Goal: Task Accomplishment & Management: Use online tool/utility

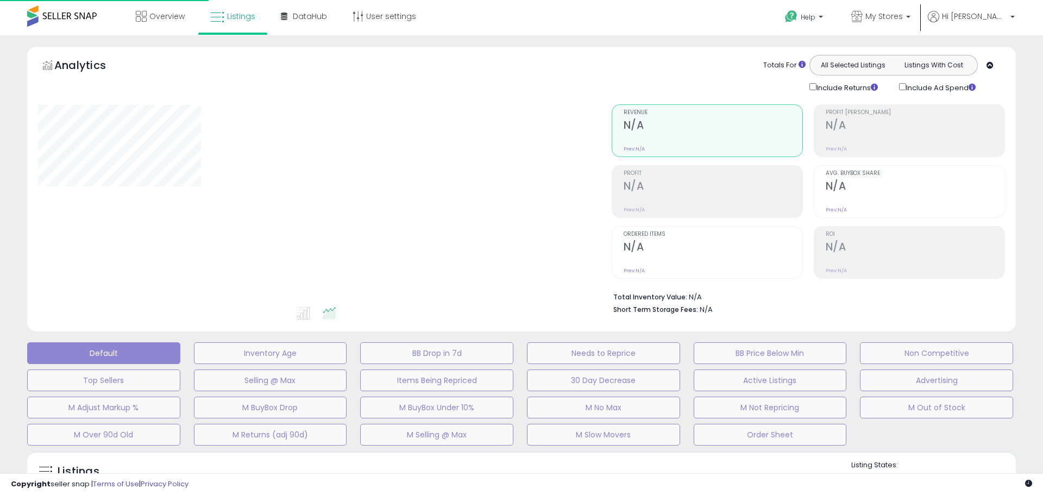
type input "**********"
select select "**"
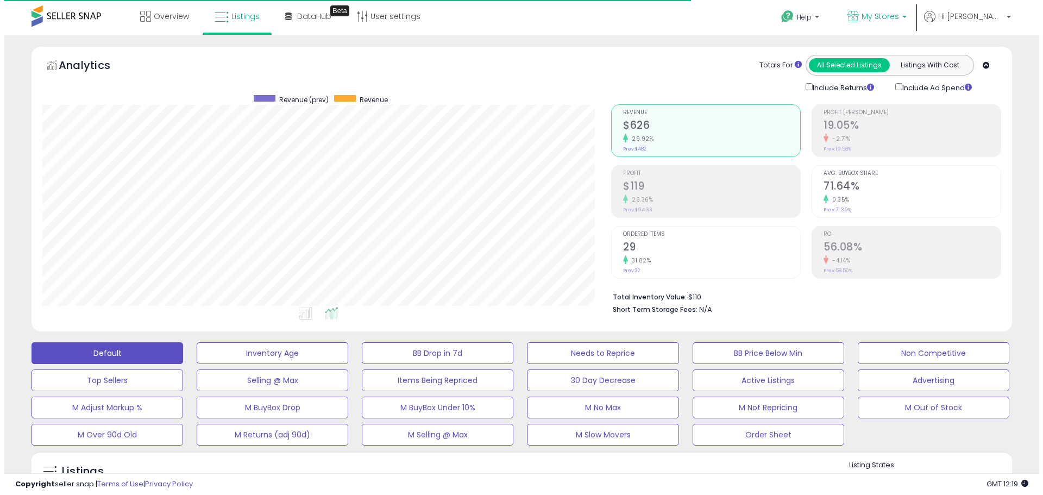
scroll to position [223, 569]
click at [895, 19] on span "My Stores" at bounding box center [875, 16] width 37 height 11
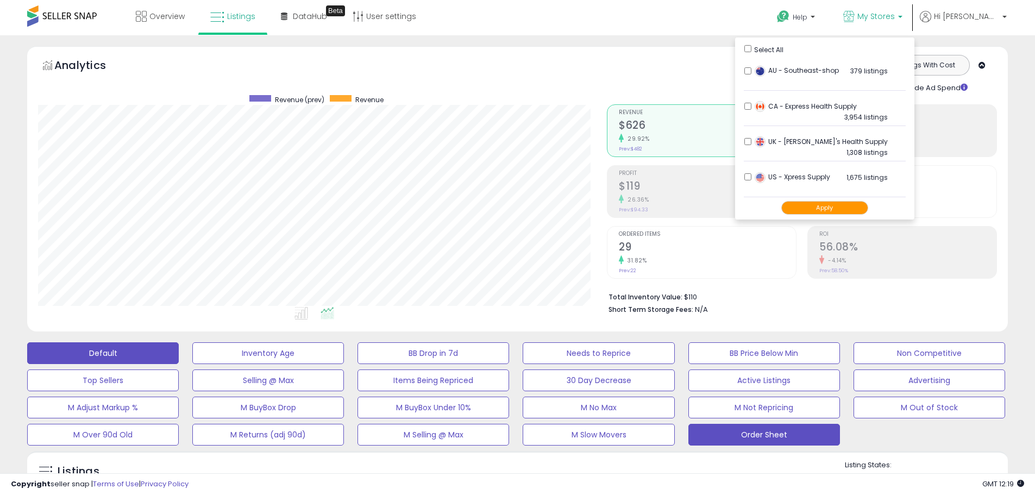
click at [774, 427] on button "Order Sheet" at bounding box center [764, 435] width 152 height 22
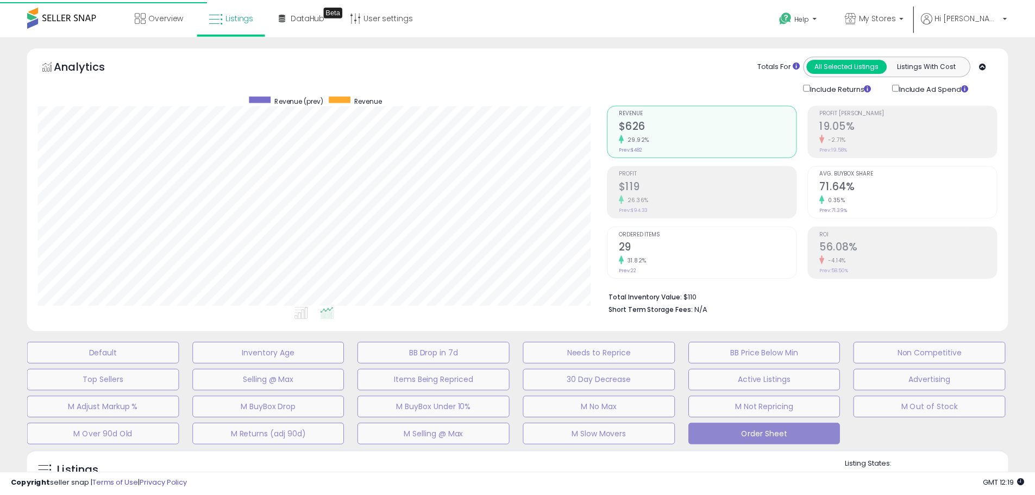
scroll to position [223, 574]
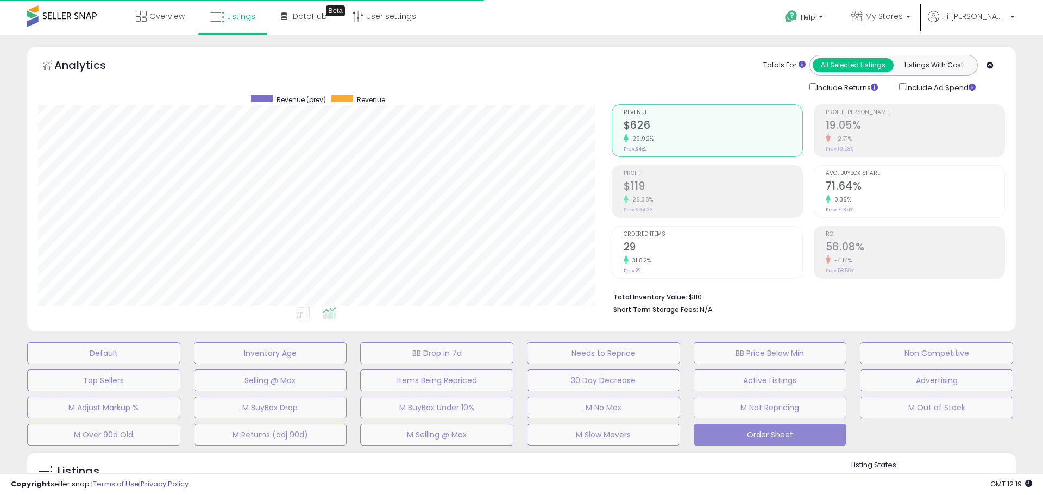
select select "**"
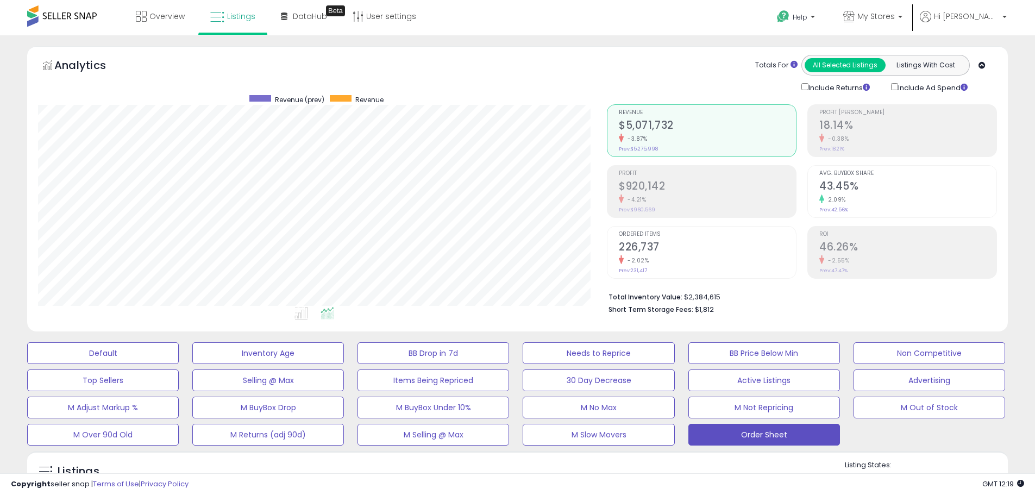
scroll to position [223, 569]
click at [895, 17] on span "My Stores" at bounding box center [875, 16] width 37 height 11
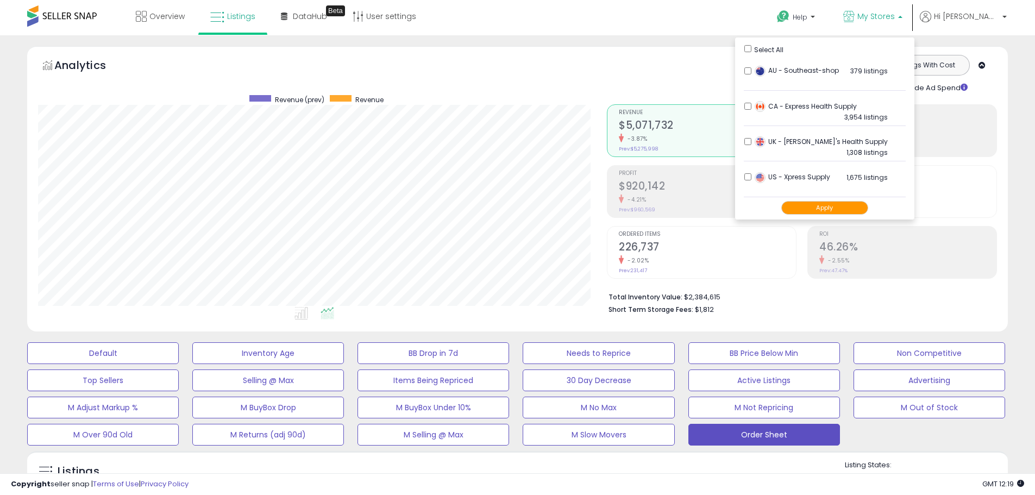
click at [782, 52] on div "Select All" at bounding box center [824, 48] width 161 height 11
click at [854, 201] on button "Apply" at bounding box center [824, 208] width 87 height 14
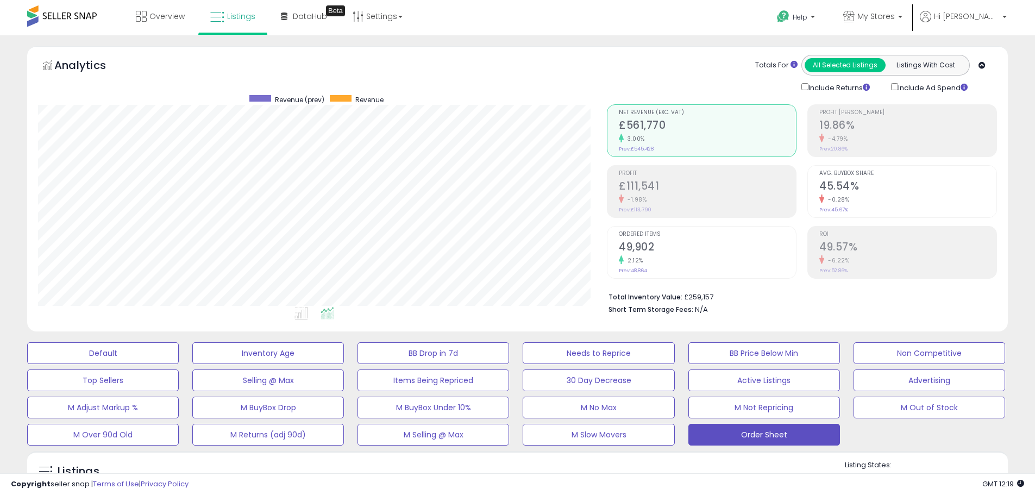
scroll to position [223, 569]
click at [902, 12] on p "My Stores" at bounding box center [872, 18] width 59 height 14
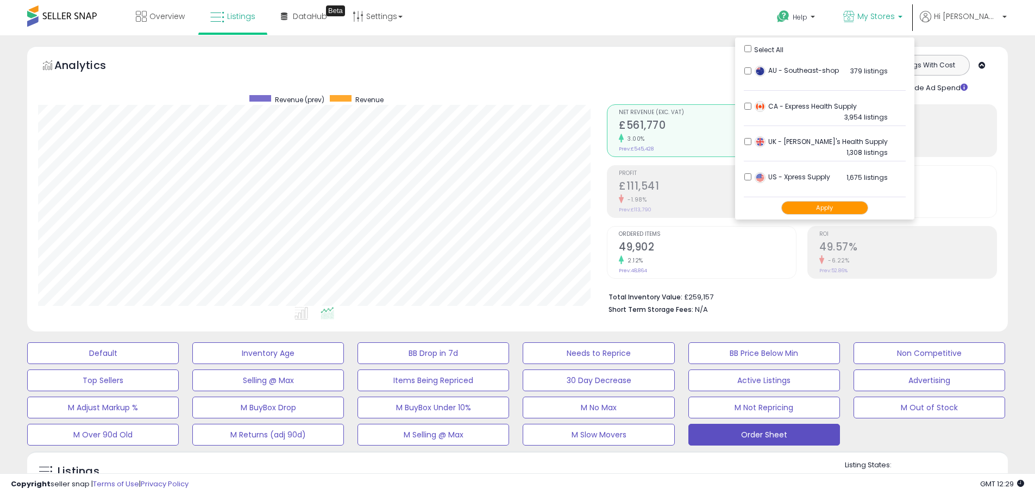
click at [868, 212] on button "Apply" at bounding box center [824, 208] width 87 height 14
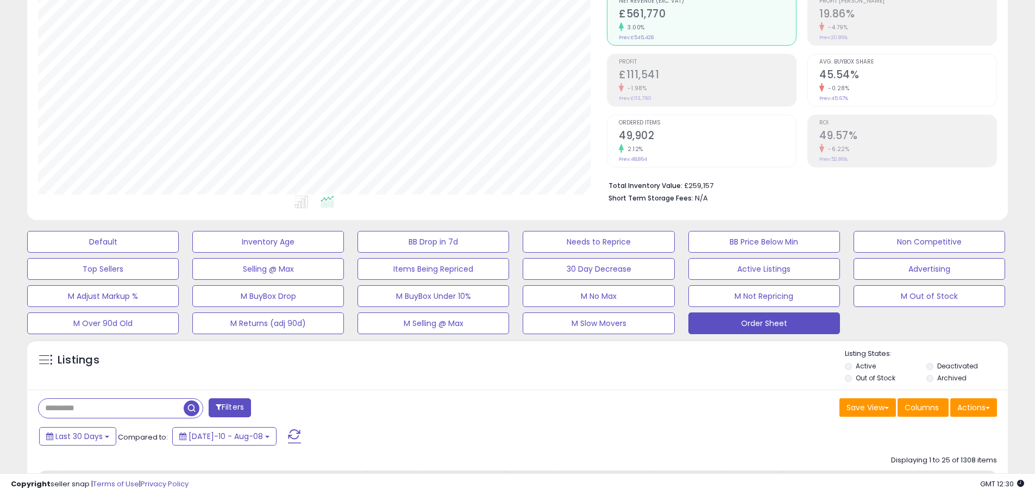
scroll to position [272, 0]
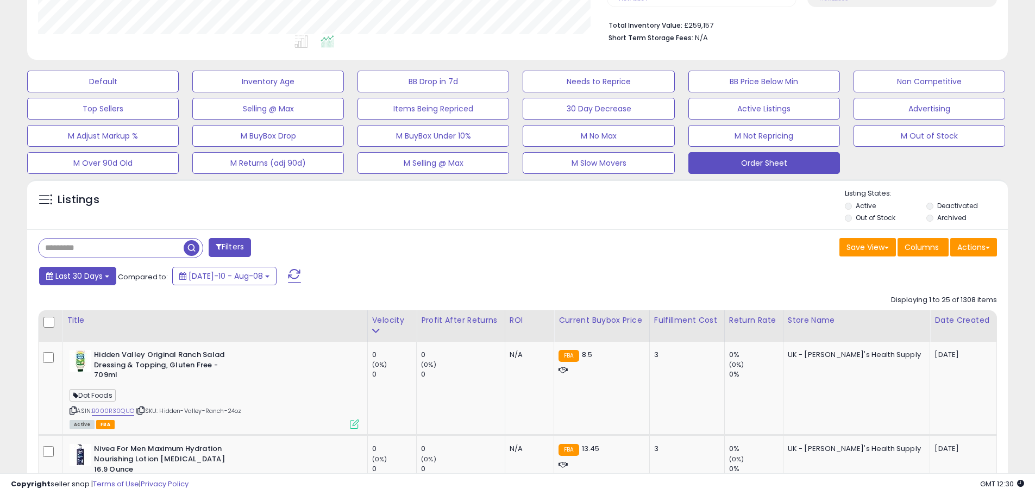
click at [69, 274] on span "Last 30 Days" at bounding box center [78, 276] width 47 height 11
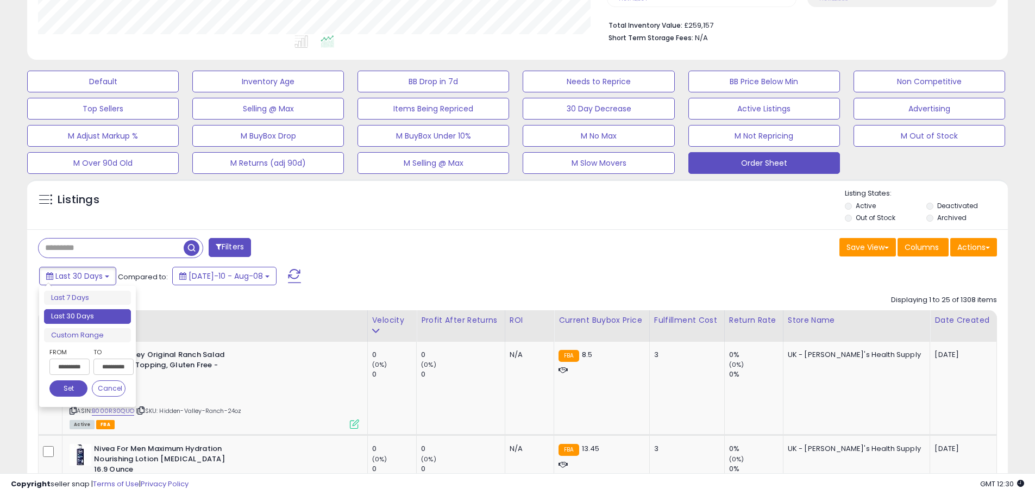
click at [80, 368] on input "**********" at bounding box center [69, 367] width 40 height 16
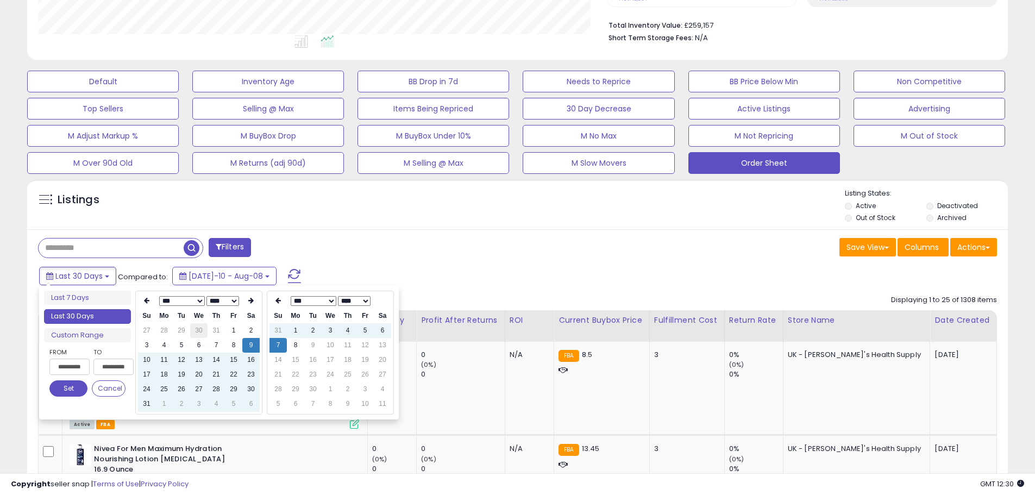
click at [197, 334] on td "30" at bounding box center [198, 330] width 17 height 15
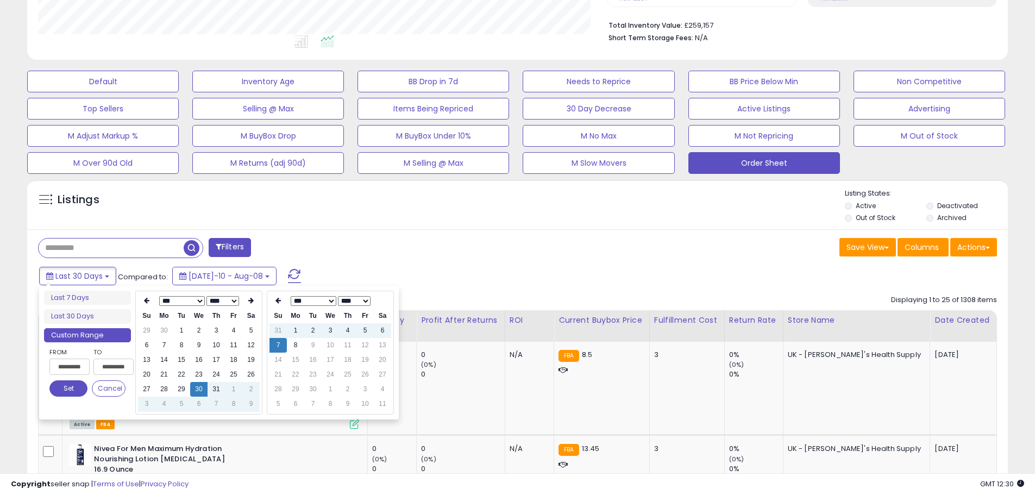
type input "**********"
click at [503, 212] on div "Listings" at bounding box center [517, 207] width 981 height 37
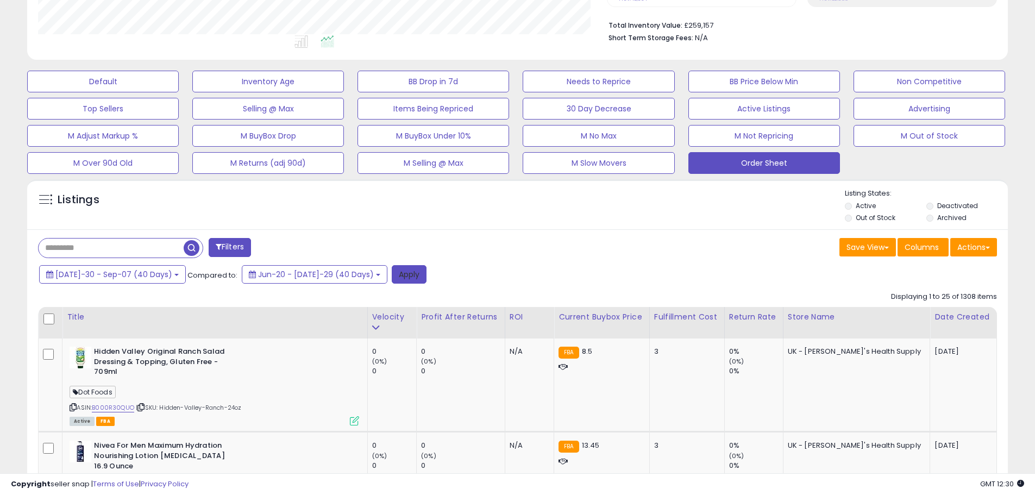
click at [392, 274] on button "Apply" at bounding box center [409, 274] width 35 height 18
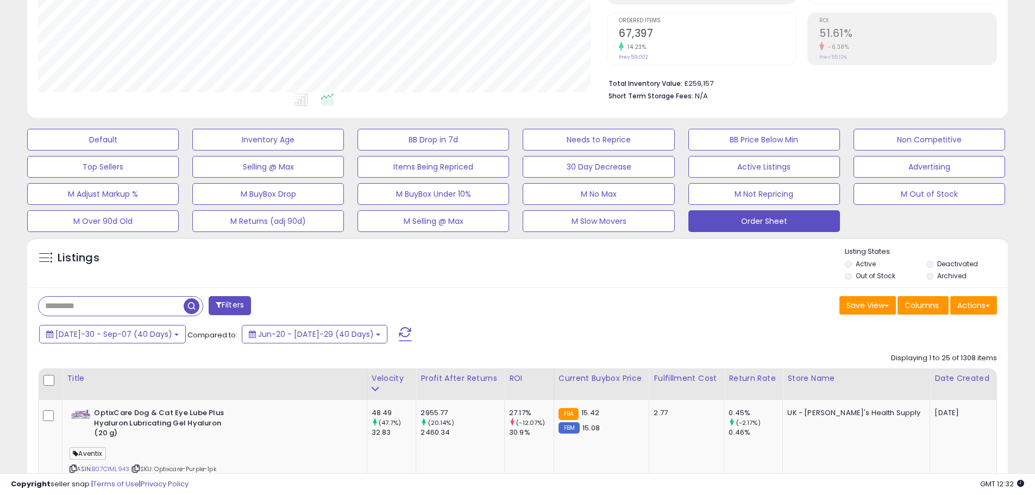
scroll to position [223, 569]
click at [982, 309] on button "Actions" at bounding box center [973, 305] width 47 height 18
click at [959, 356] on link "Export Visible Columns" at bounding box center [929, 355] width 119 height 17
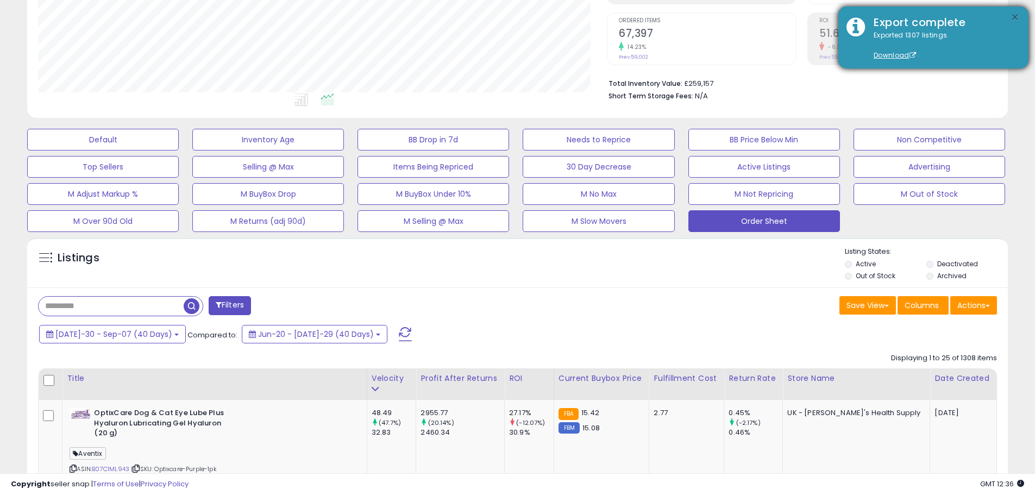
click at [1014, 14] on button "×" at bounding box center [1015, 18] width 9 height 14
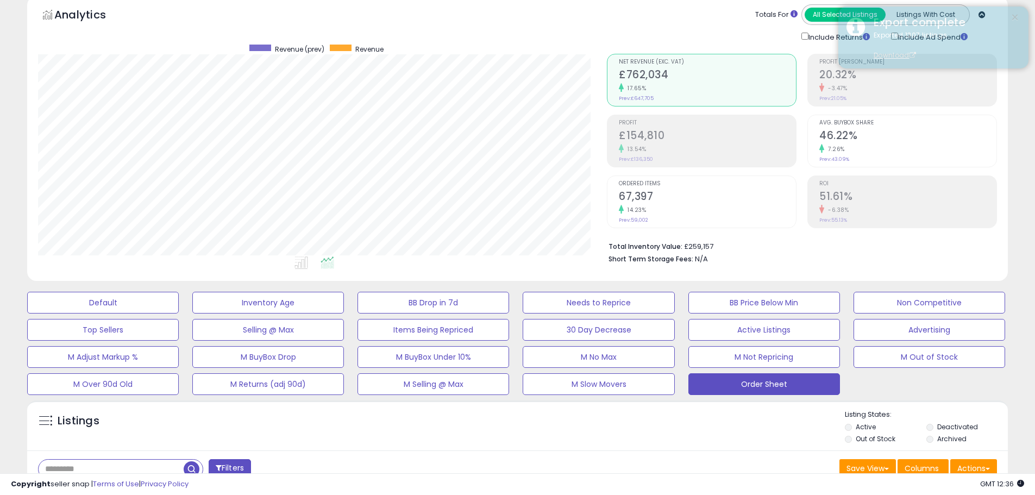
scroll to position [0, 0]
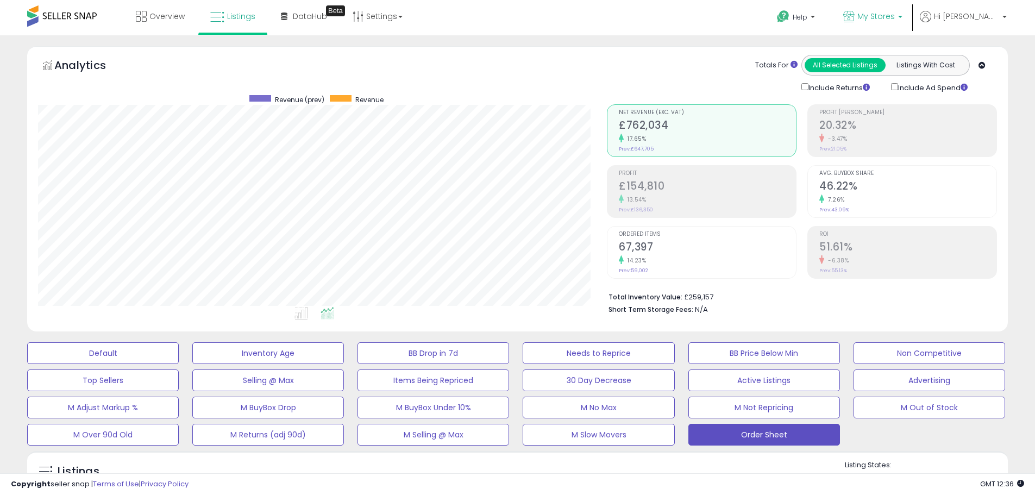
click at [895, 20] on span "My Stores" at bounding box center [875, 16] width 37 height 11
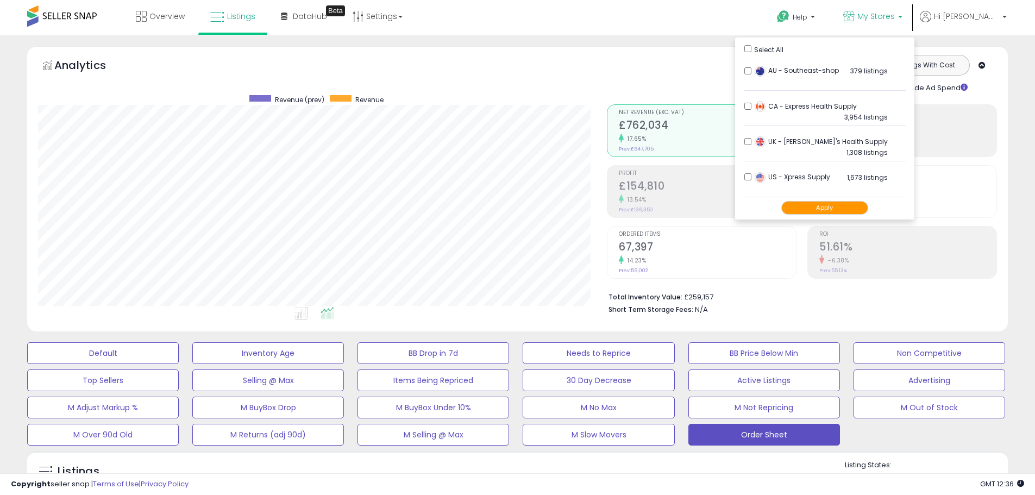
click at [834, 209] on button "Apply" at bounding box center [824, 208] width 87 height 14
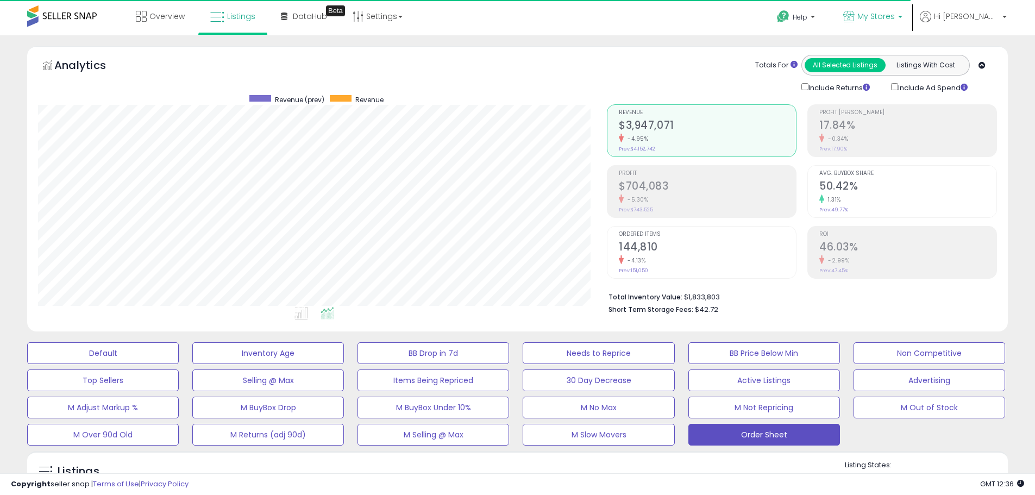
click at [895, 12] on span "My Stores" at bounding box center [875, 16] width 37 height 11
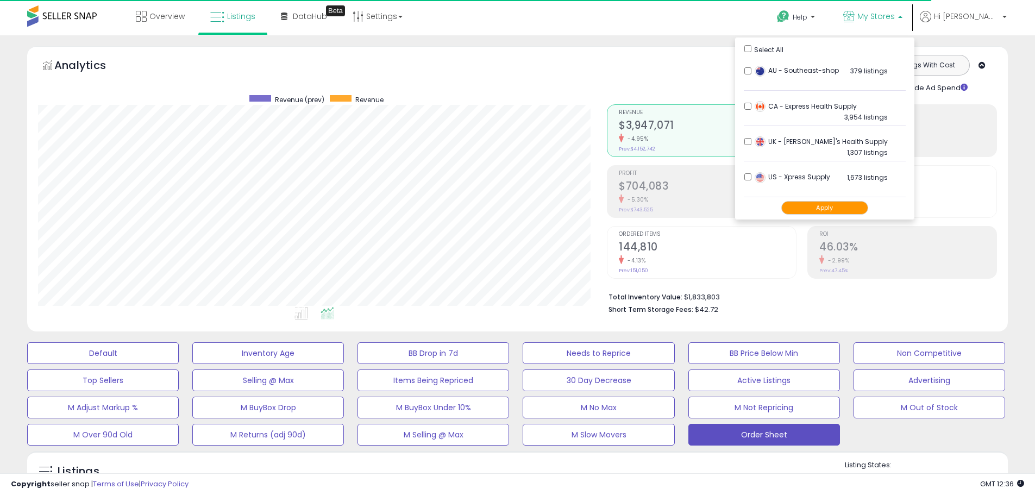
scroll to position [223, 569]
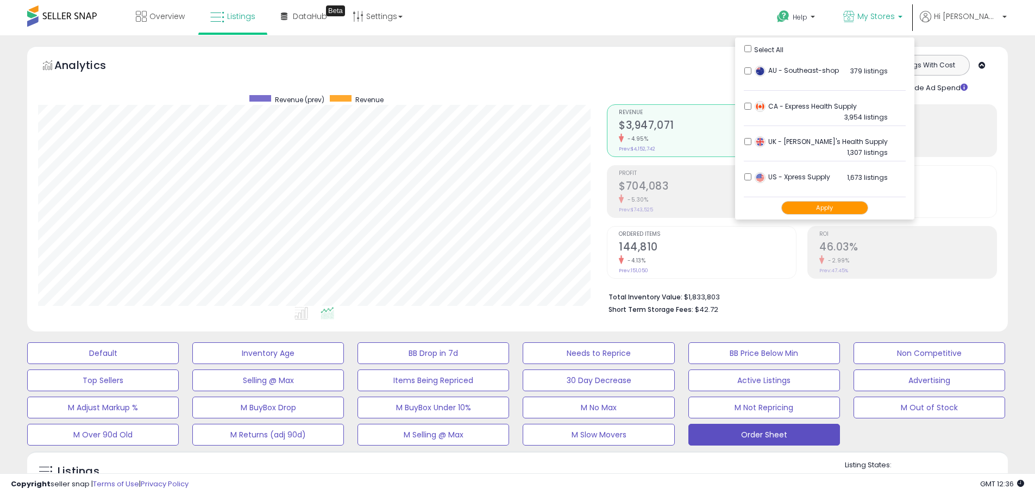
click at [1010, 187] on div "Analytics Totals For All Selected Listings Listings With Cost Include Returns I…" at bounding box center [517, 191] width 997 height 291
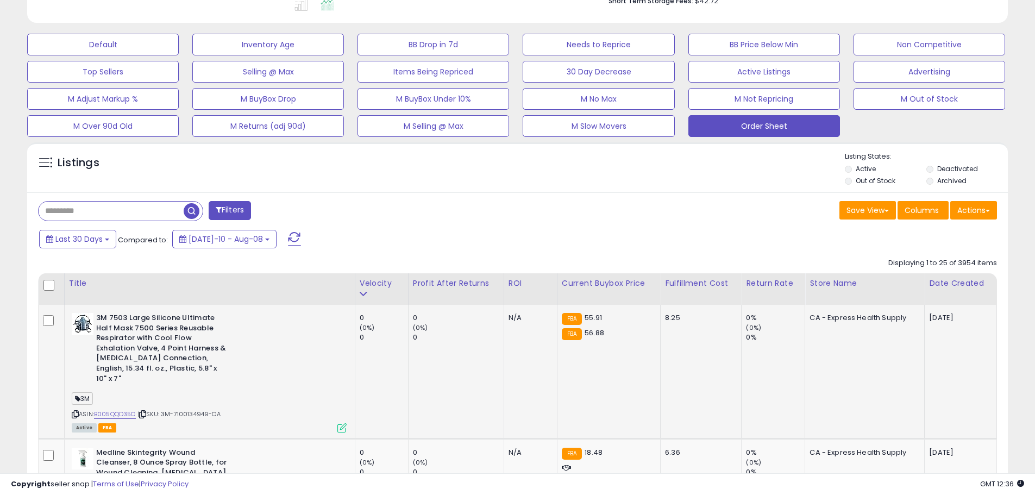
scroll to position [326, 0]
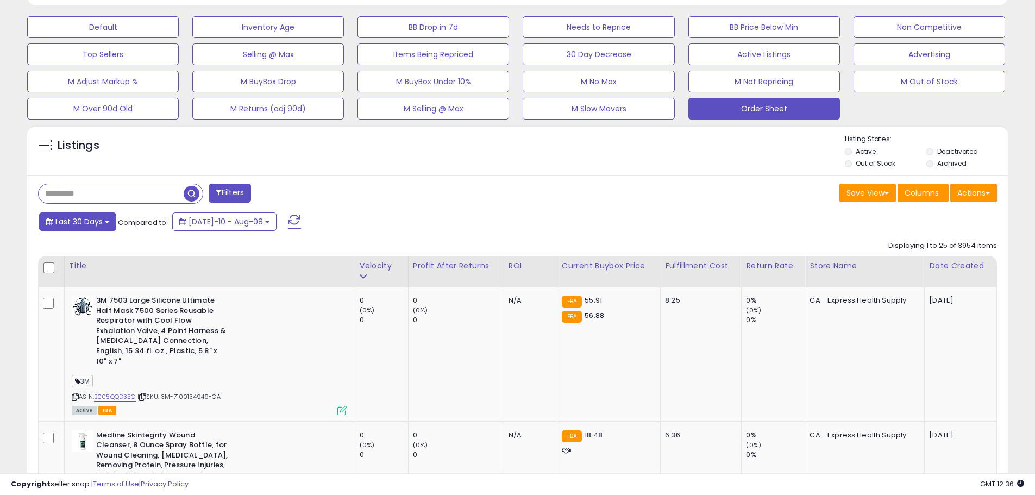
click at [101, 222] on span "Last 30 Days" at bounding box center [78, 221] width 47 height 11
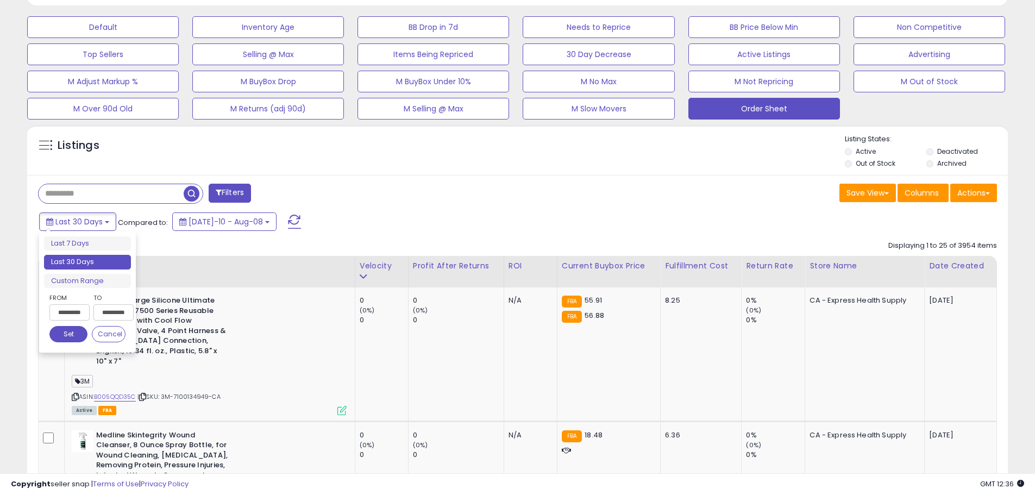
click at [84, 305] on input "**********" at bounding box center [69, 312] width 40 height 16
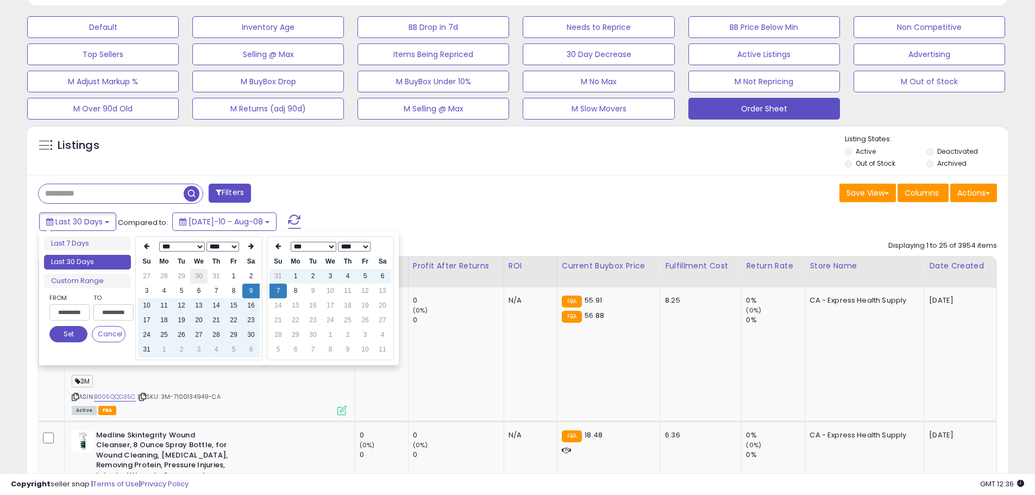
click at [205, 278] on td "30" at bounding box center [198, 276] width 17 height 15
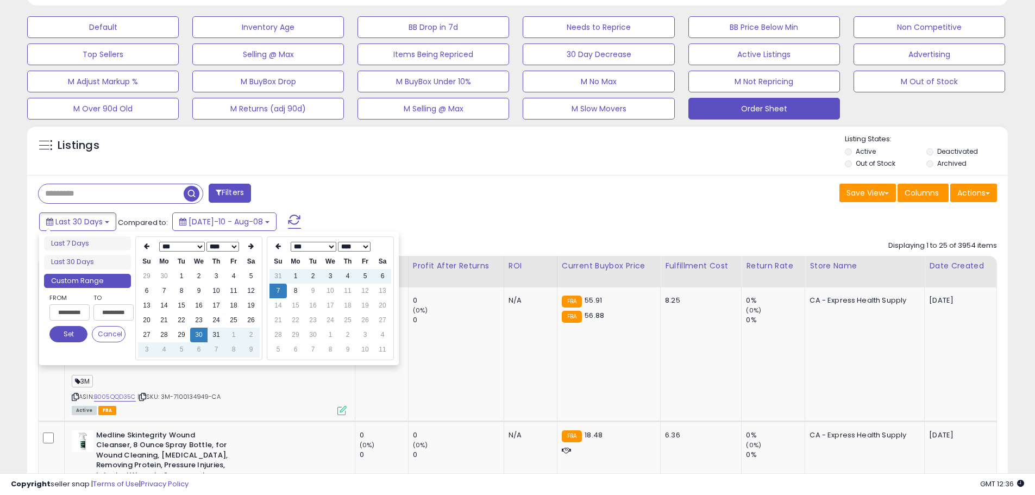
type input "**********"
click at [456, 171] on div "Listings Active" at bounding box center [517, 150] width 981 height 50
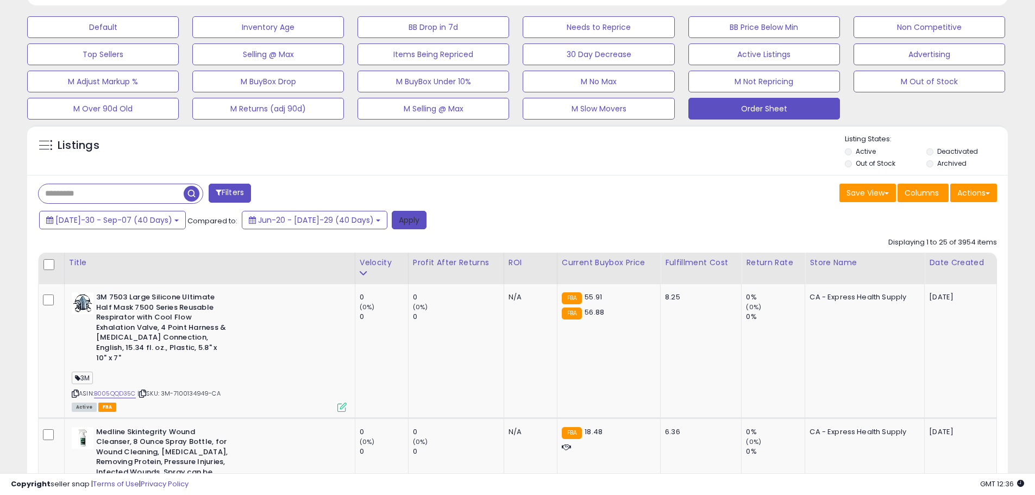
click at [392, 220] on button "Apply" at bounding box center [409, 220] width 35 height 18
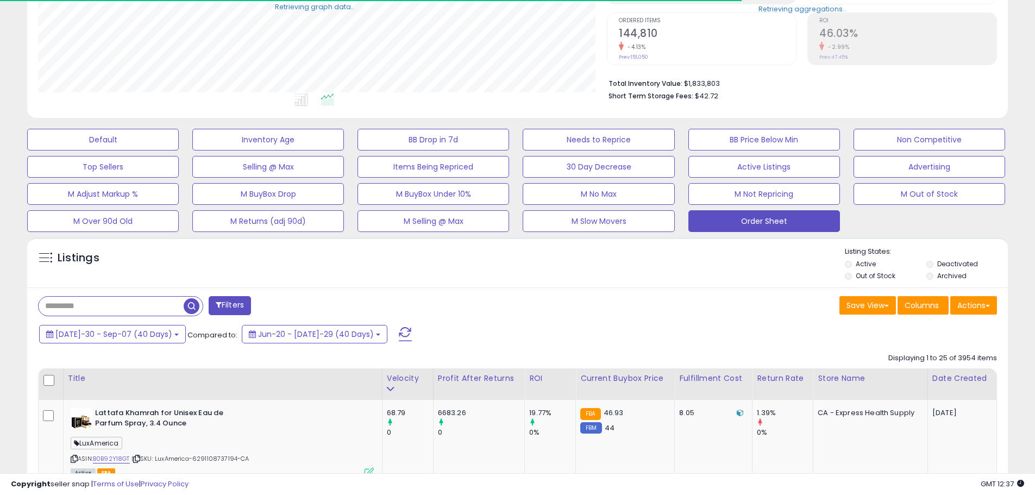
scroll to position [543112, 542766]
click at [991, 302] on button "Actions" at bounding box center [973, 305] width 47 height 18
click at [964, 358] on link "Export Visible Columns" at bounding box center [929, 355] width 119 height 17
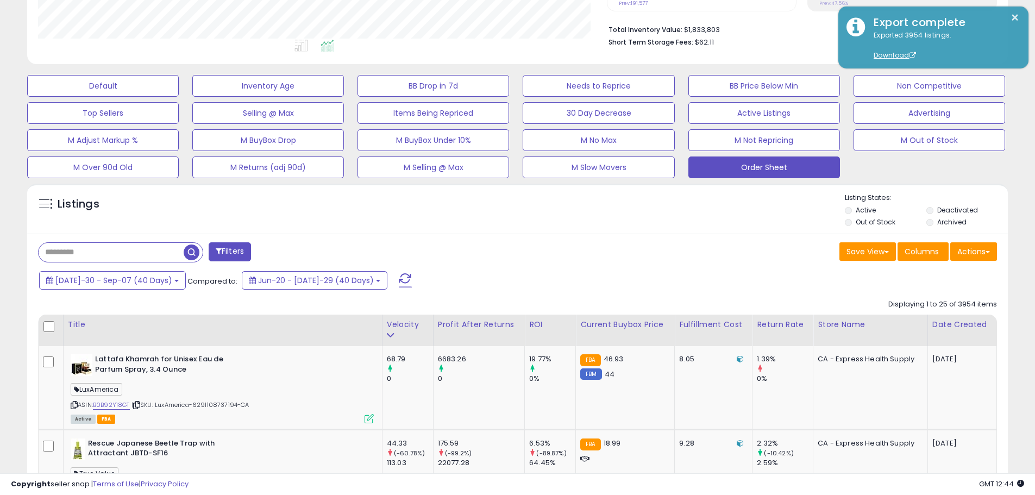
scroll to position [268, 0]
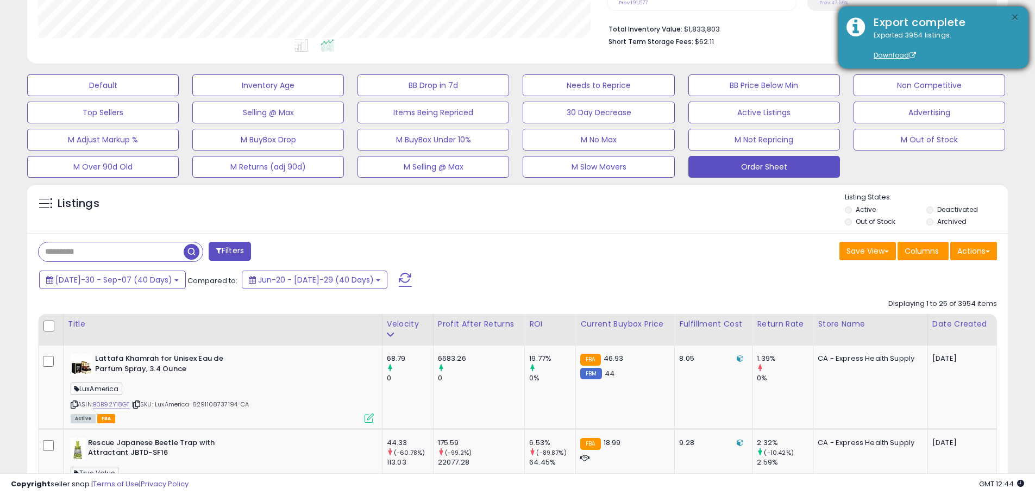
click at [1011, 17] on button "×" at bounding box center [1015, 18] width 9 height 14
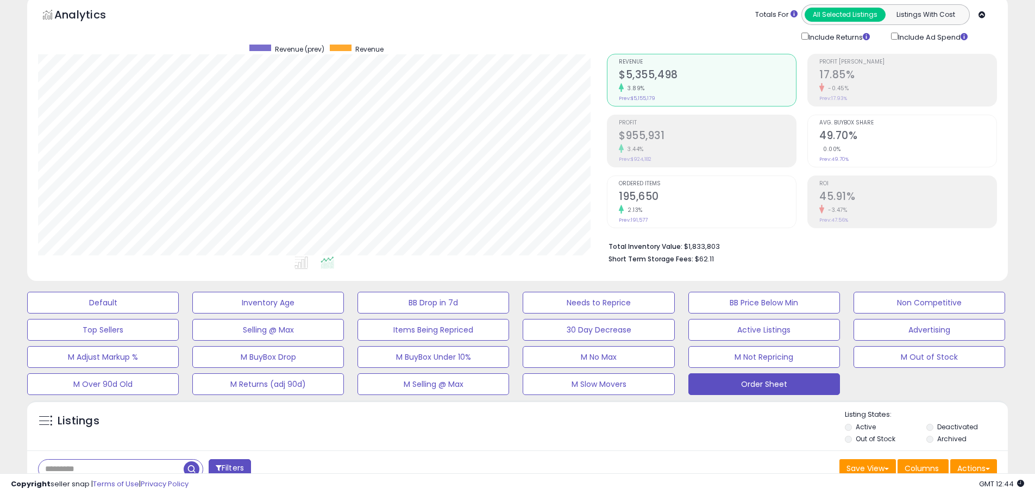
scroll to position [0, 0]
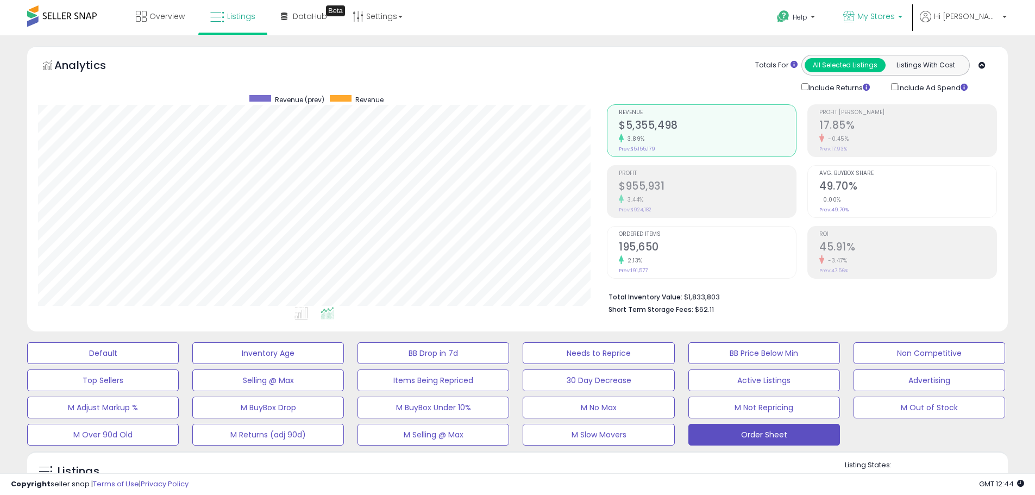
click at [855, 17] on icon at bounding box center [848, 16] width 11 height 11
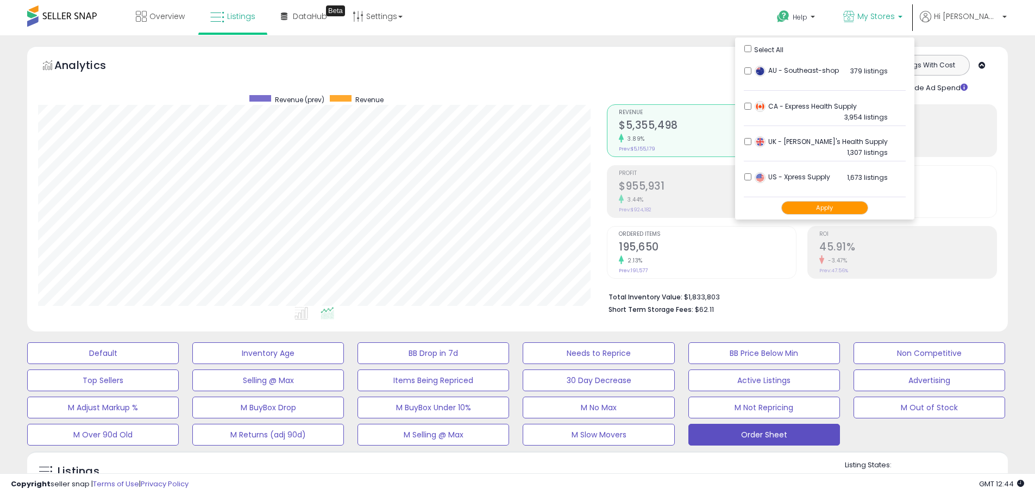
click at [789, 107] on div "CA - Express Health Supply 3,954 listings" at bounding box center [820, 109] width 136 height 16
click at [835, 209] on button "Apply" at bounding box center [824, 208] width 87 height 14
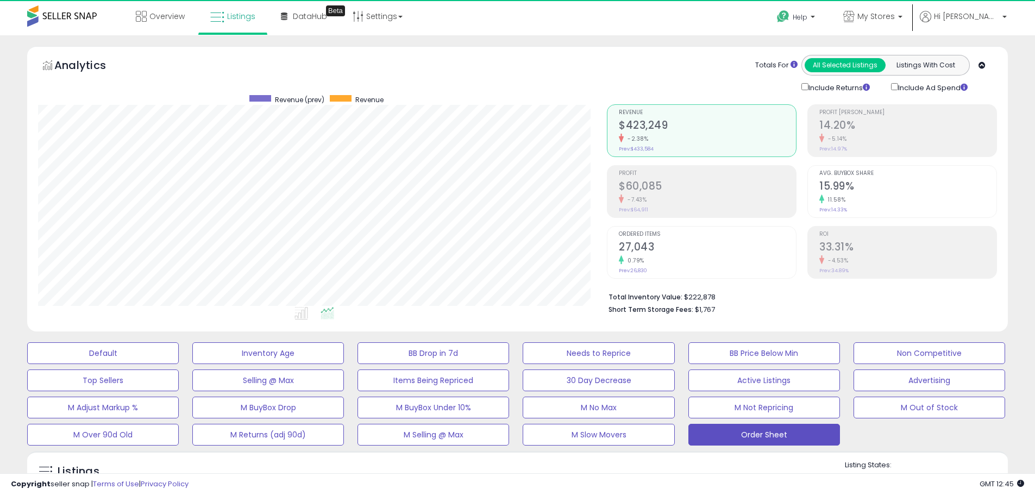
scroll to position [223, 569]
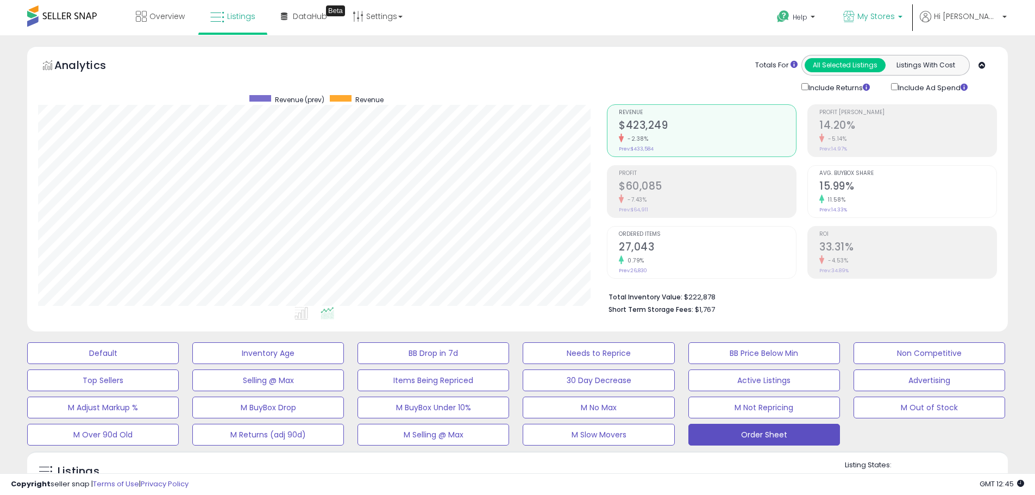
click at [899, 23] on p "My Stores" at bounding box center [872, 18] width 59 height 14
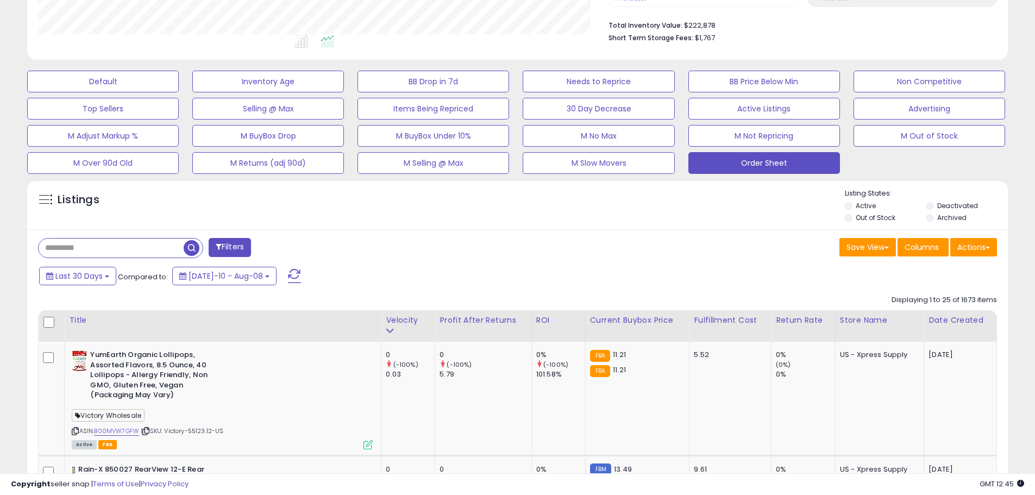
click at [512, 316] on div "Profit After Returns" at bounding box center [483, 320] width 87 height 11
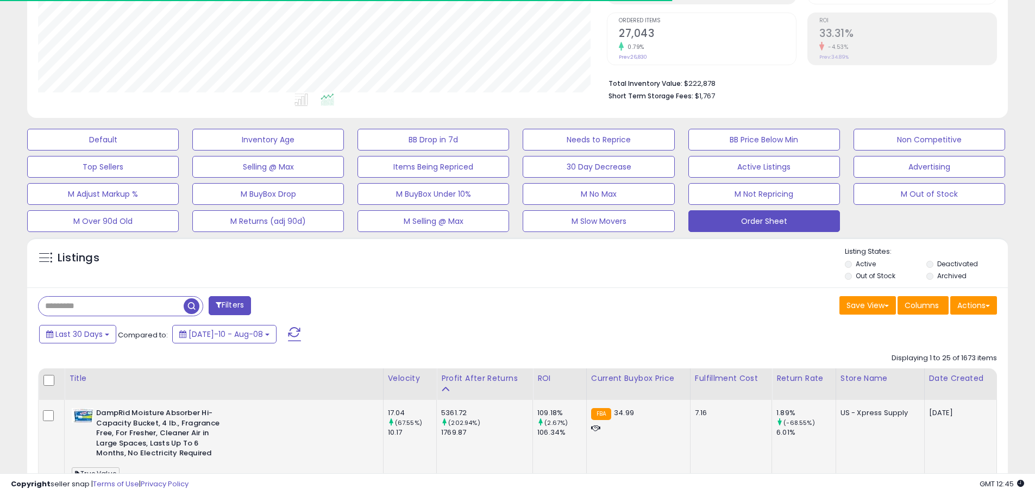
scroll to position [272, 0]
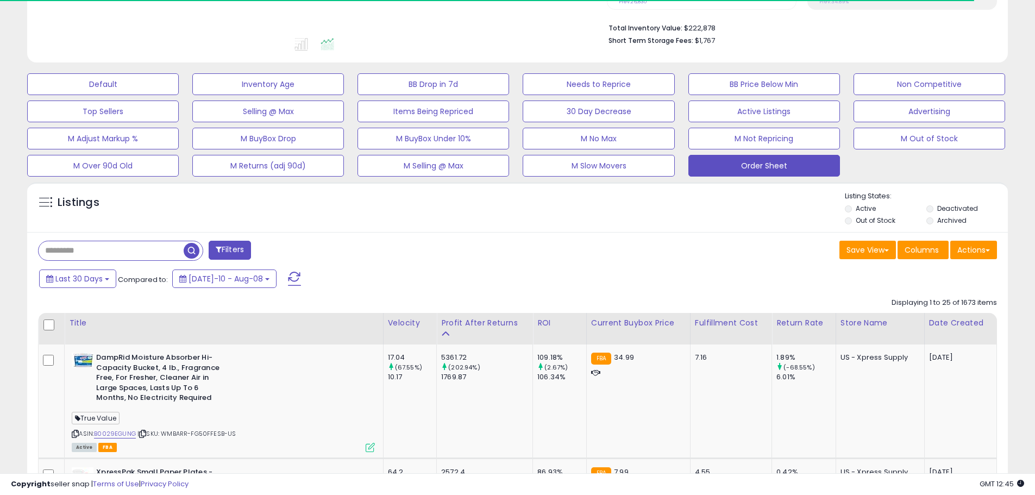
scroll to position [288, 0]
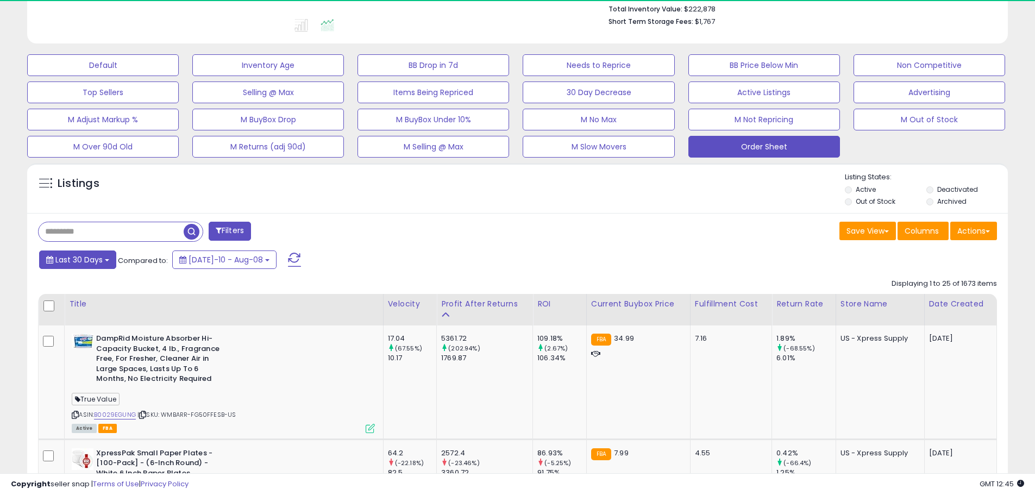
click at [84, 268] on button "Last 30 Days" at bounding box center [77, 259] width 77 height 18
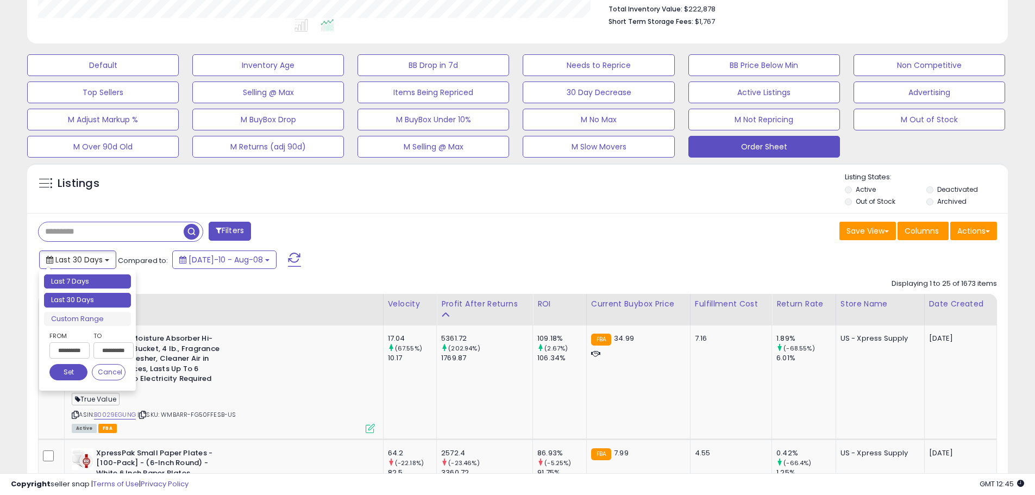
scroll to position [223, 569]
click at [77, 349] on input "**********" at bounding box center [69, 350] width 40 height 16
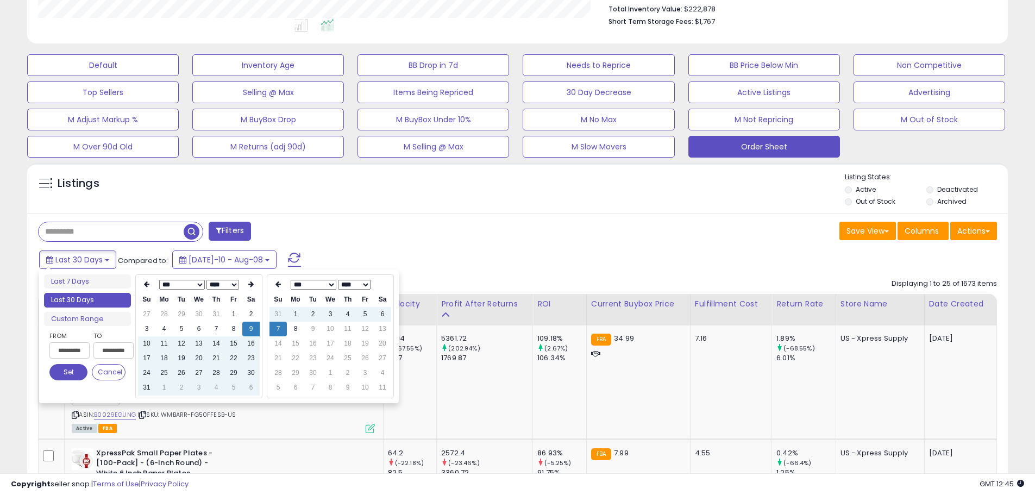
type input "**********"
click at [200, 319] on td "30" at bounding box center [198, 314] width 17 height 15
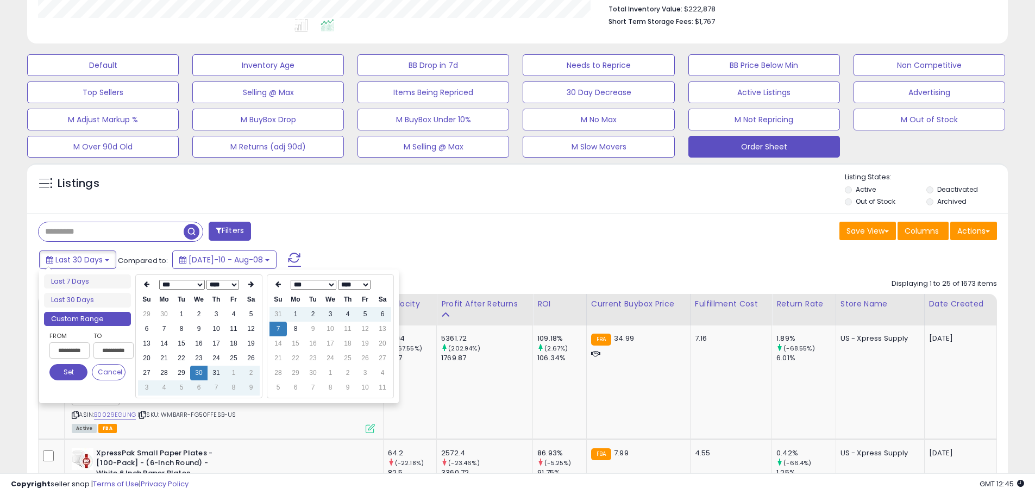
click at [442, 253] on div "Last 30 Days Compared to: [DATE]-10 - Aug-08" at bounding box center [395, 261] width 719 height 24
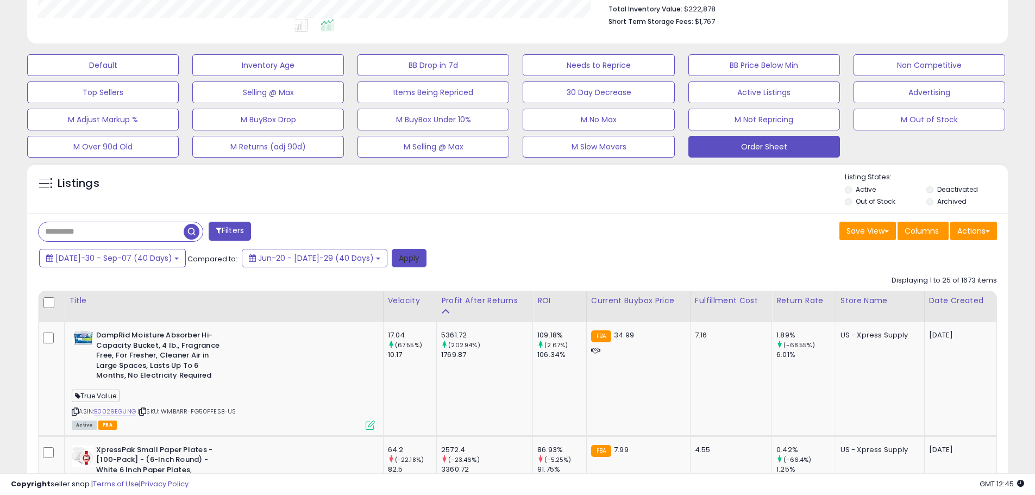
click at [392, 257] on button "Apply" at bounding box center [409, 258] width 35 height 18
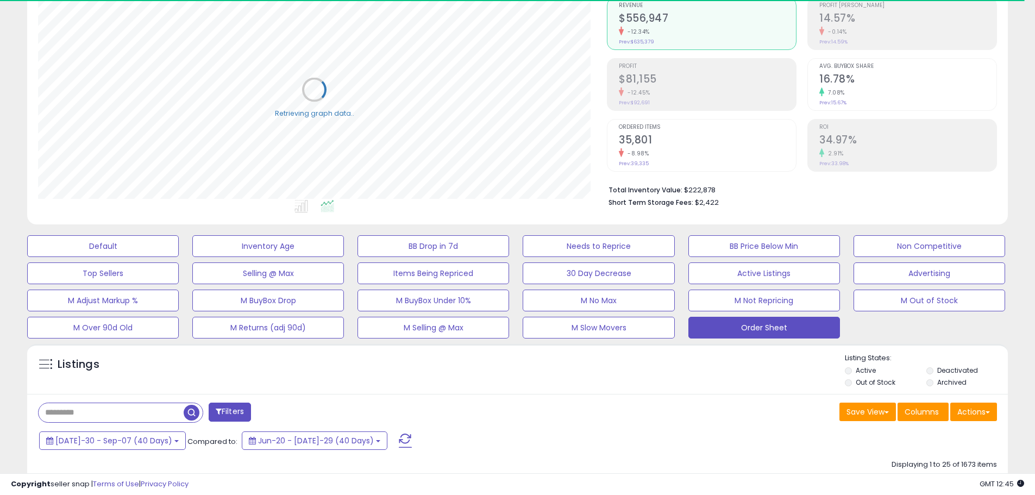
scroll to position [0, 0]
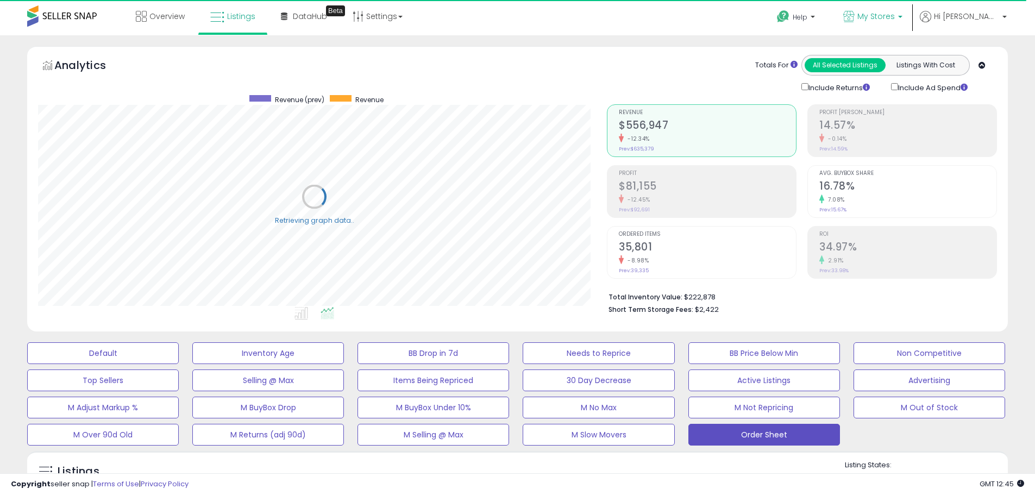
click at [911, 3] on link "My Stores" at bounding box center [873, 17] width 76 height 35
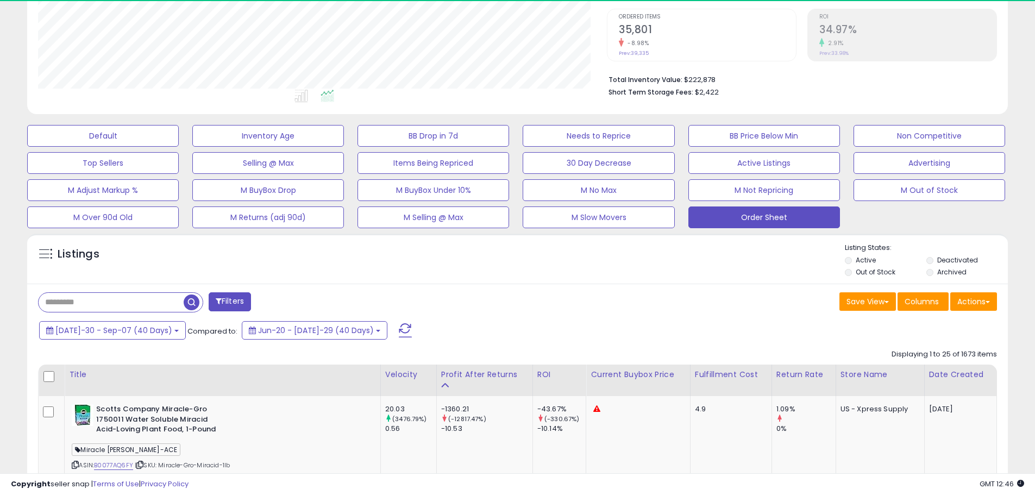
scroll to position [223, 569]
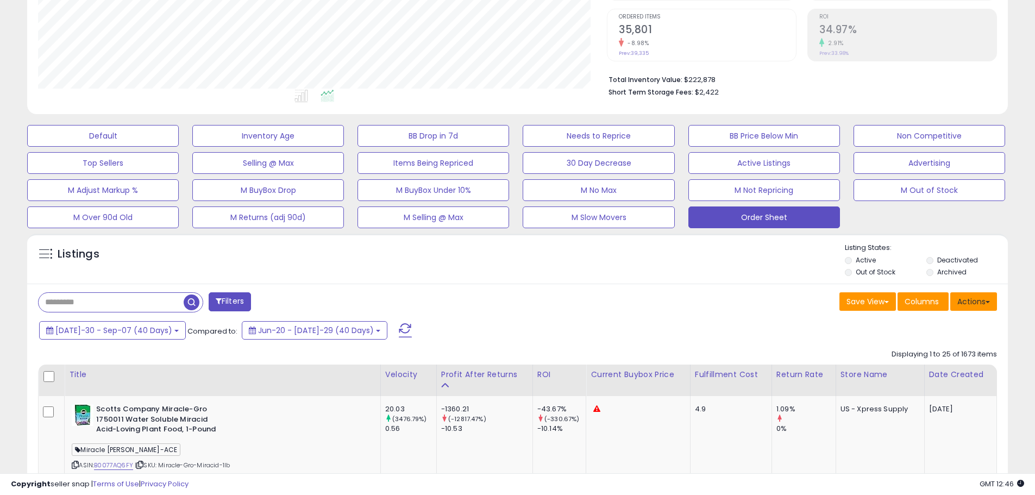
click at [988, 303] on button "Actions" at bounding box center [973, 301] width 47 height 18
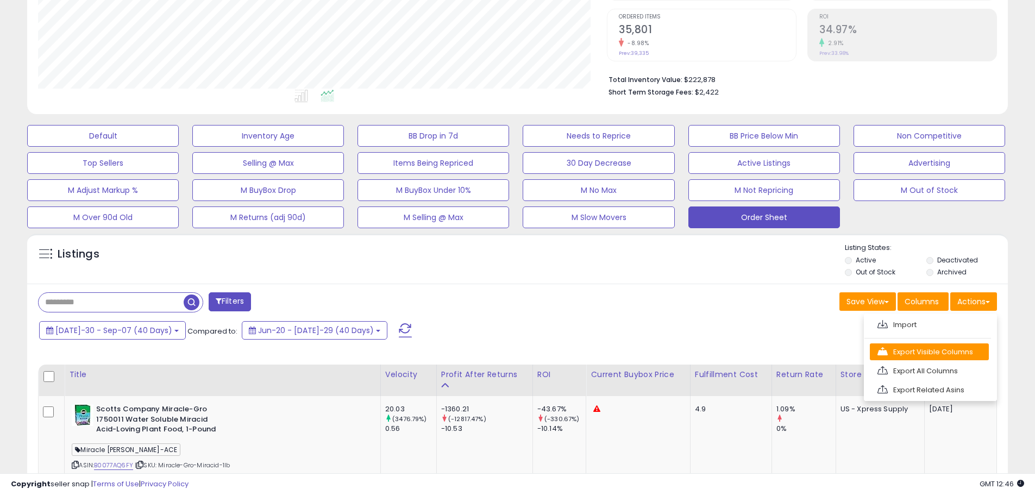
click at [937, 349] on link "Export Visible Columns" at bounding box center [929, 351] width 119 height 17
